Goal: Task Accomplishment & Management: Use online tool/utility

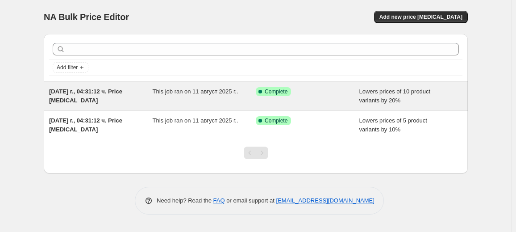
click at [154, 96] on div "This job ran on 11 август 2025 г.." at bounding box center [205, 96] width 104 height 18
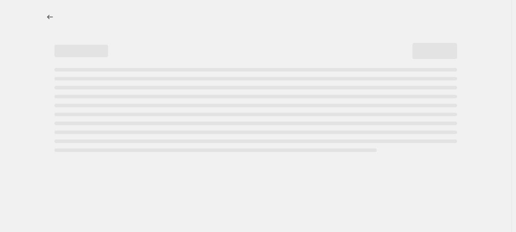
select select "percentage"
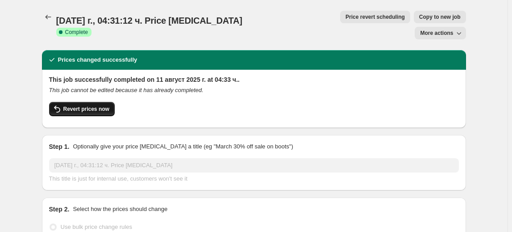
click at [110, 102] on button "Revert prices now" at bounding box center [82, 109] width 66 height 14
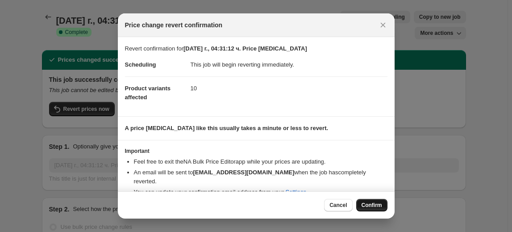
click at [367, 209] on button "Confirm" at bounding box center [371, 205] width 31 height 12
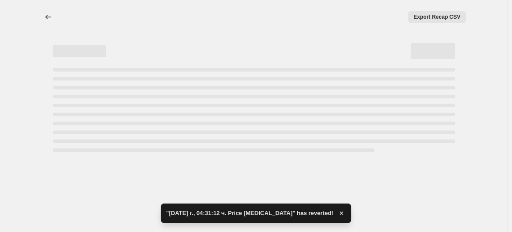
select select "percentage"
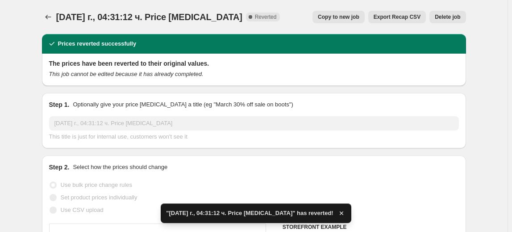
click at [451, 20] on span "Delete job" at bounding box center [447, 16] width 25 height 7
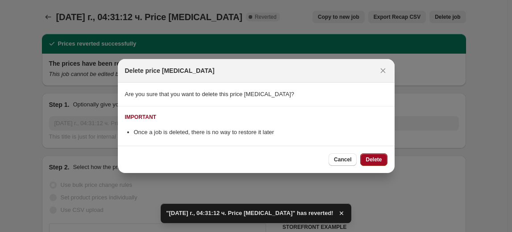
click at [379, 158] on span "Delete" at bounding box center [374, 159] width 16 height 7
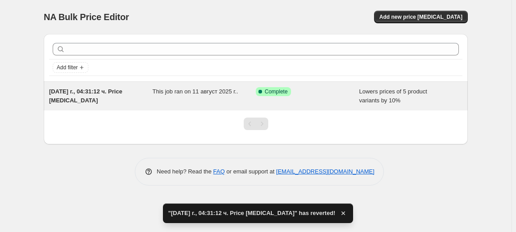
click at [293, 102] on div "Success Complete Complete" at bounding box center [308, 96] width 104 height 18
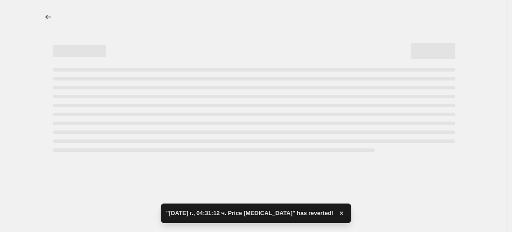
select select "percentage"
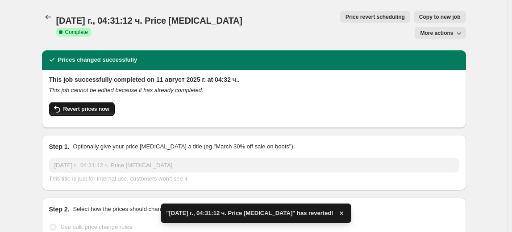
click at [111, 102] on button "Revert prices now" at bounding box center [82, 109] width 66 height 14
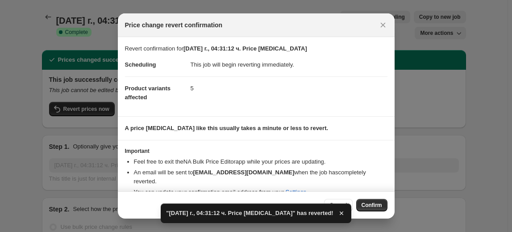
drag, startPoint x: 374, startPoint y: 203, endPoint x: 374, endPoint y: 198, distance: 4.9
click at [374, 202] on span "Confirm" at bounding box center [372, 204] width 21 height 7
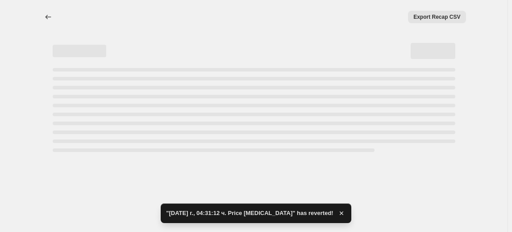
select select "percentage"
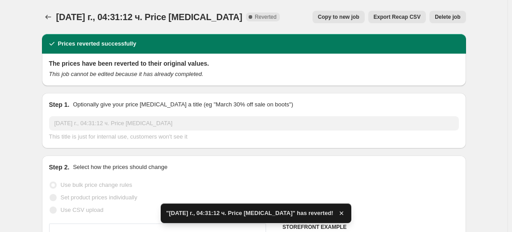
click at [450, 17] on span "Delete job" at bounding box center [447, 16] width 25 height 7
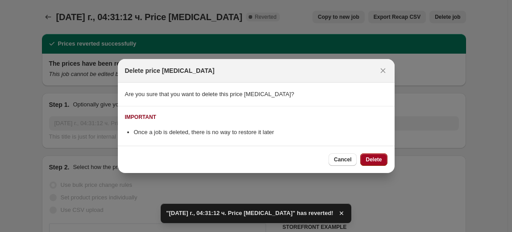
click at [381, 158] on span "Delete" at bounding box center [374, 159] width 16 height 7
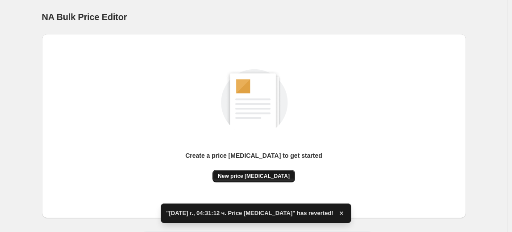
click at [241, 171] on button "New price change job" at bounding box center [253, 176] width 83 height 12
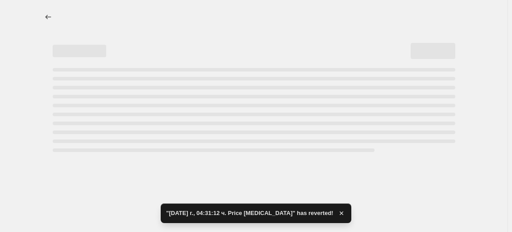
select select "percentage"
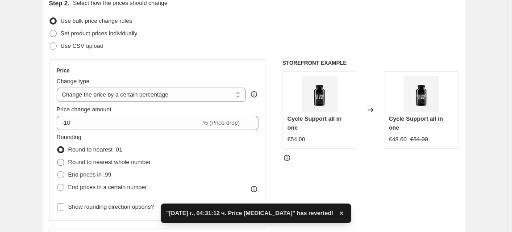
scroll to position [121, 0]
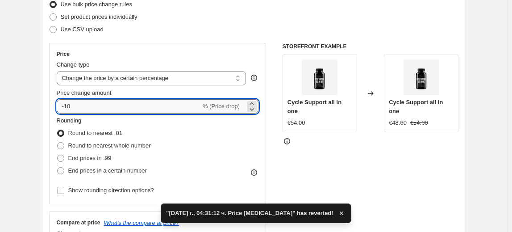
click at [72, 108] on input "-10" at bounding box center [129, 106] width 144 height 14
click at [68, 108] on input "-10" at bounding box center [129, 106] width 144 height 14
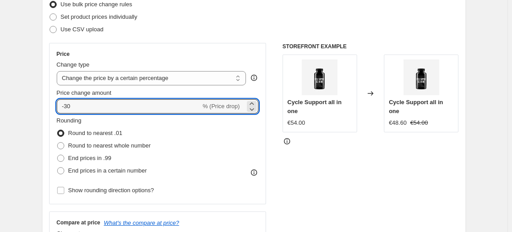
type input "-30"
click at [104, 121] on fieldset "Rounding Round to nearest .01 Round to nearest whole number End prices in .99 E…" at bounding box center [104, 146] width 94 height 61
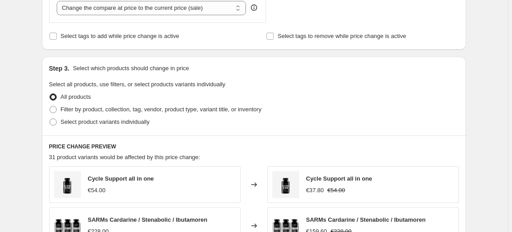
scroll to position [365, 0]
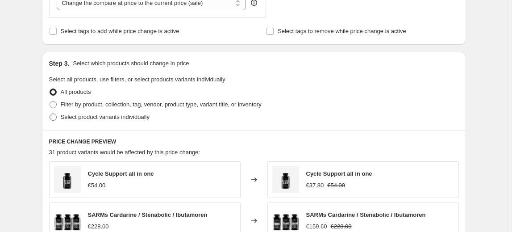
click at [114, 120] on span "Select product variants individually" at bounding box center [105, 116] width 89 height 7
click at [50, 114] on input "Select product variants individually" at bounding box center [50, 113] width 0 height 0
radio input "true"
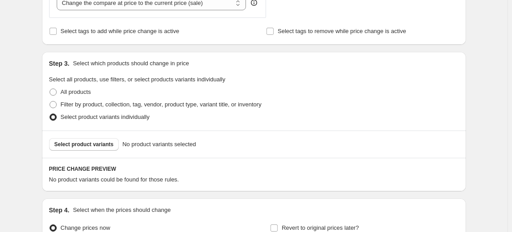
click at [86, 144] on span "Select product variants" at bounding box center [83, 144] width 59 height 7
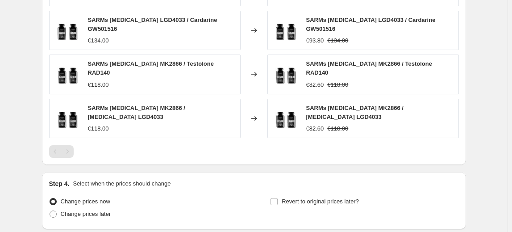
scroll to position [649, 0]
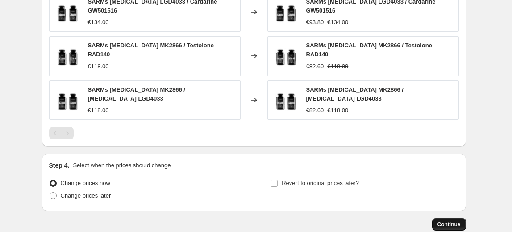
click at [452, 220] on span "Continue" at bounding box center [448, 223] width 23 height 7
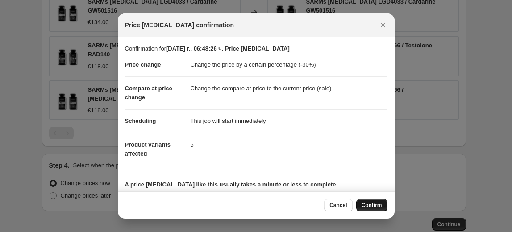
click at [366, 203] on span "Confirm" at bounding box center [372, 204] width 21 height 7
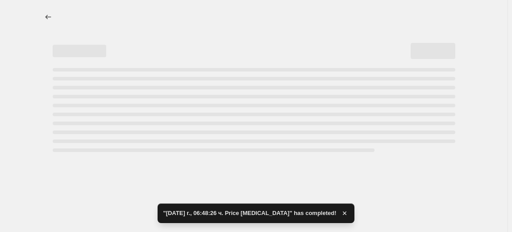
select select "percentage"
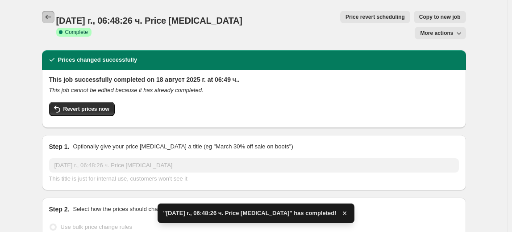
click at [48, 15] on icon "Price change jobs" at bounding box center [48, 16] width 9 height 9
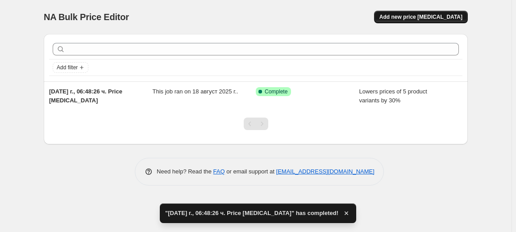
click at [443, 19] on span "Add new price change job" at bounding box center [420, 16] width 83 height 7
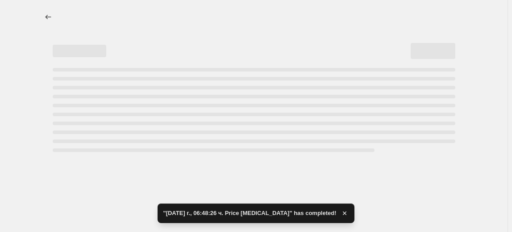
select select "percentage"
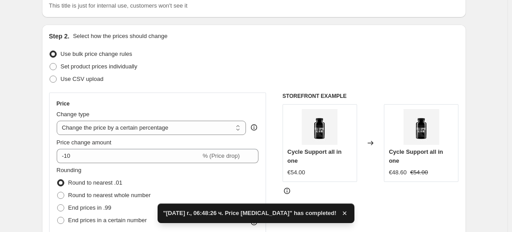
scroll to position [81, 0]
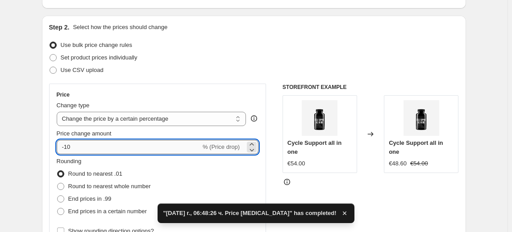
click at [70, 147] on input "-10" at bounding box center [129, 147] width 144 height 14
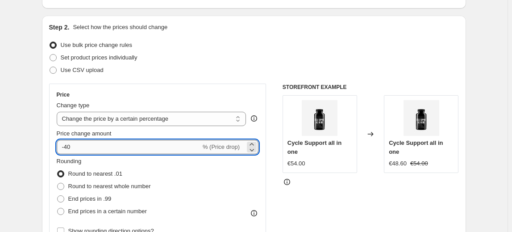
click at [105, 147] on input "-40" at bounding box center [129, 147] width 144 height 14
type input "-40"
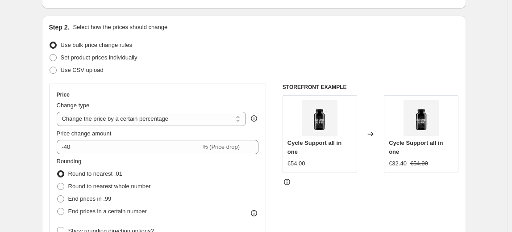
click at [104, 160] on fieldset "Rounding Round to nearest .01 Round to nearest whole number End prices in .99 E…" at bounding box center [104, 187] width 94 height 61
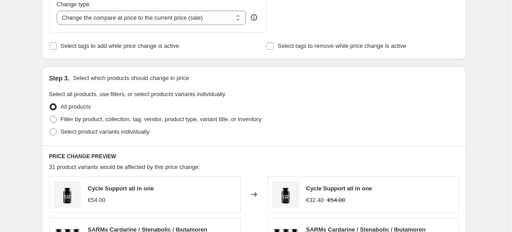
scroll to position [365, 0]
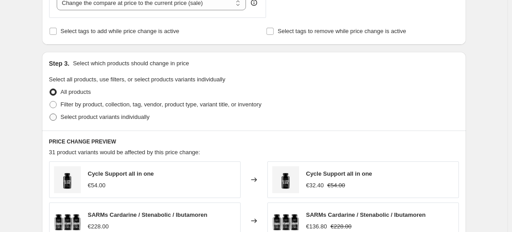
click at [87, 115] on span "Select product variants individually" at bounding box center [105, 116] width 89 height 7
click at [50, 114] on input "Select product variants individually" at bounding box center [50, 113] width 0 height 0
radio input "true"
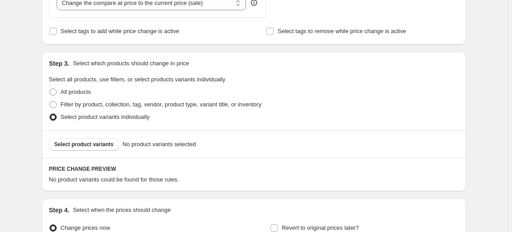
click at [67, 144] on span "Select product variants" at bounding box center [83, 144] width 59 height 7
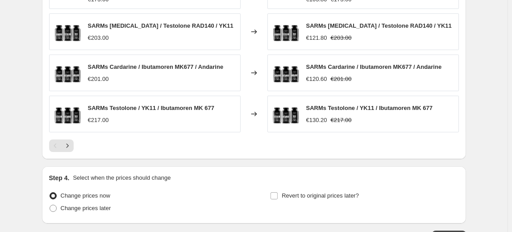
scroll to position [686, 0]
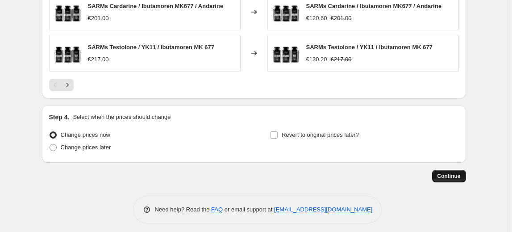
click at [447, 172] on span "Continue" at bounding box center [448, 175] width 23 height 7
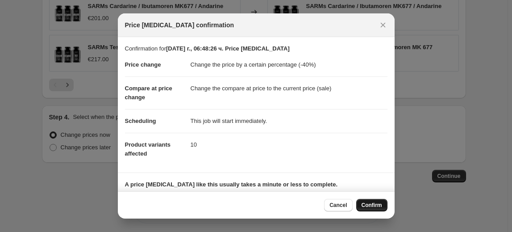
click at [368, 207] on span "Confirm" at bounding box center [372, 204] width 21 height 7
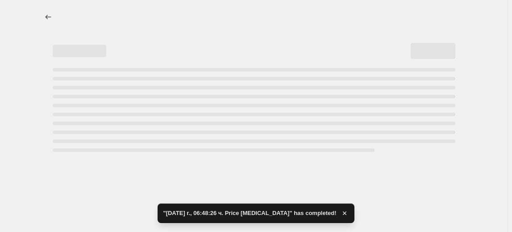
select select "percentage"
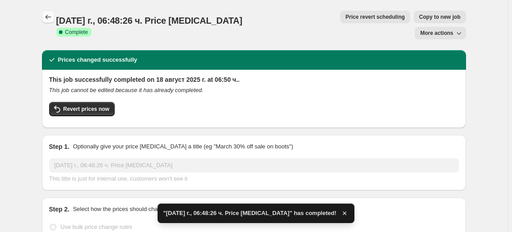
click at [51, 11] on button "Price change jobs" at bounding box center [48, 17] width 12 height 12
